Goal: Navigation & Orientation: Find specific page/section

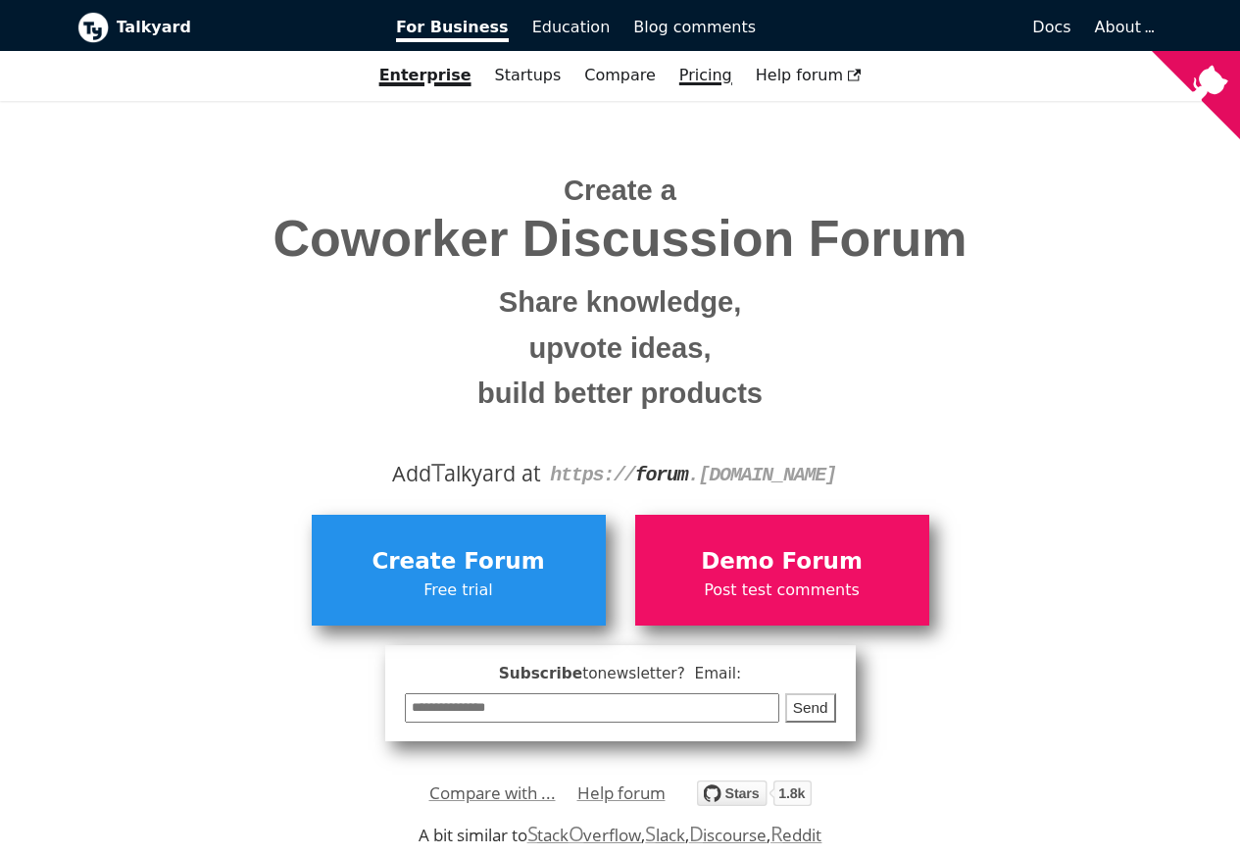
click at [693, 74] on link "Pricing" at bounding box center [706, 75] width 76 height 33
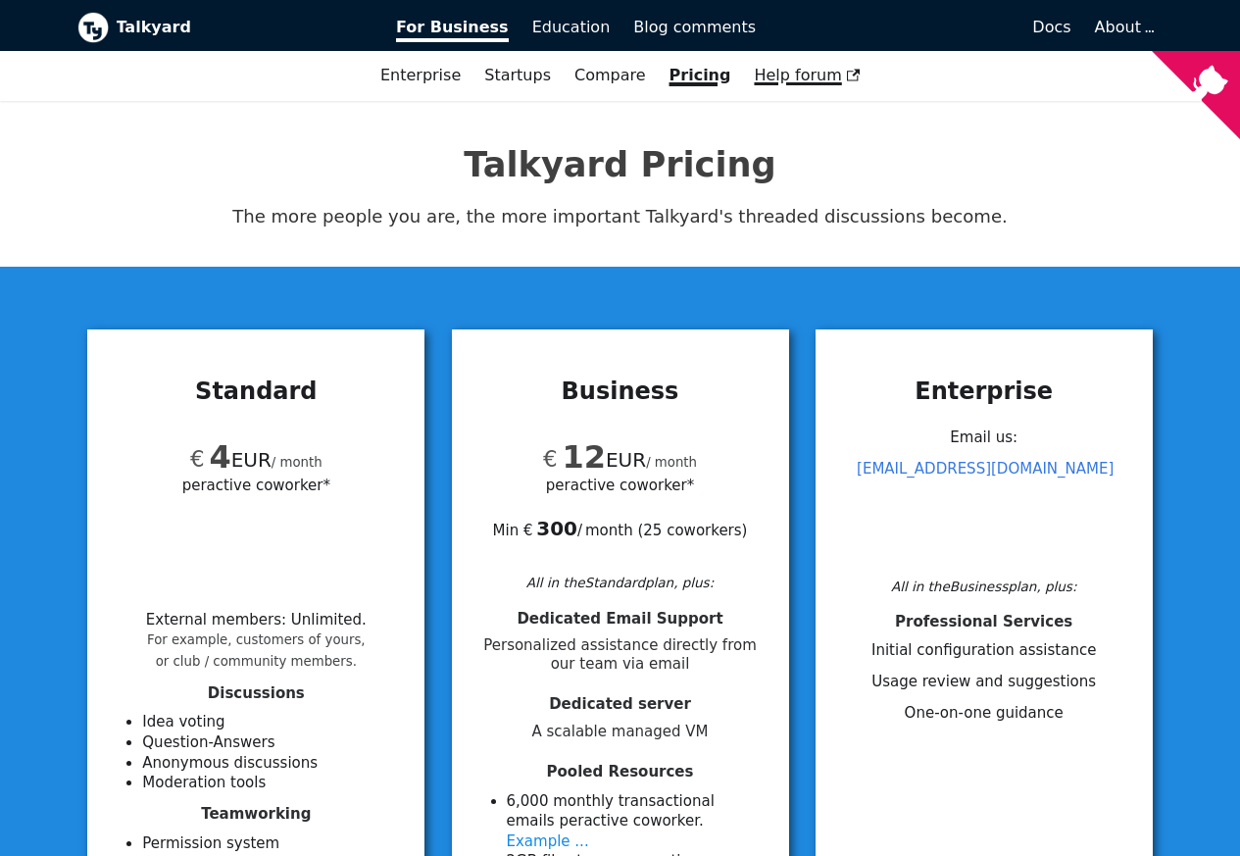
click at [802, 75] on span "Help forum" at bounding box center [807, 75] width 106 height 19
